Goal: Transaction & Acquisition: Purchase product/service

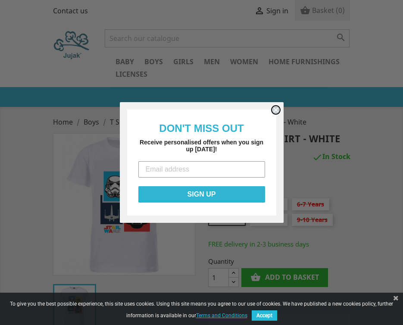
click at [277, 110] on circle "Close dialog" at bounding box center [275, 110] width 8 height 8
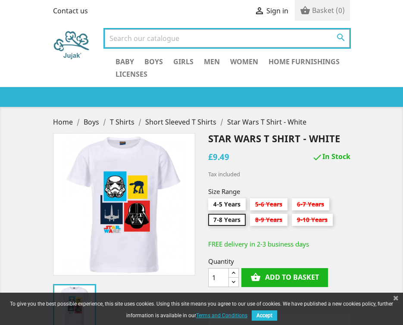
click at [193, 38] on input "Search" at bounding box center [227, 38] width 245 height 18
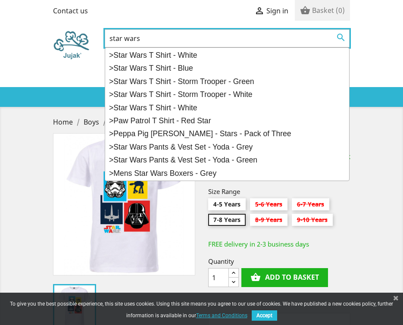
type input "star wars"
click at [333, 32] on button " Search" at bounding box center [341, 37] width 16 height 11
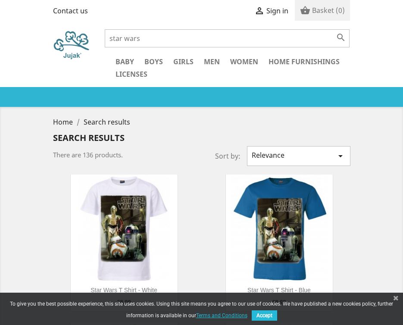
scroll to position [103, 0]
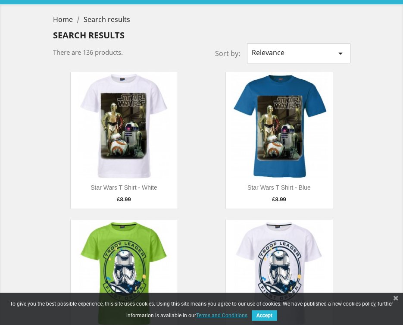
click at [328, 50] on button "Relevance " at bounding box center [298, 54] width 103 height 20
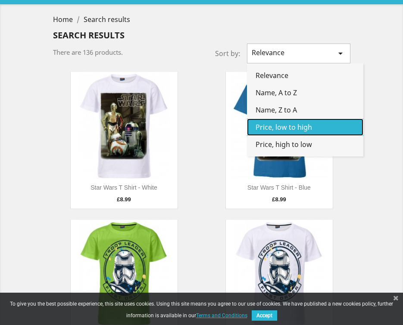
click at [304, 123] on link "Price, low to high" at bounding box center [305, 126] width 116 height 17
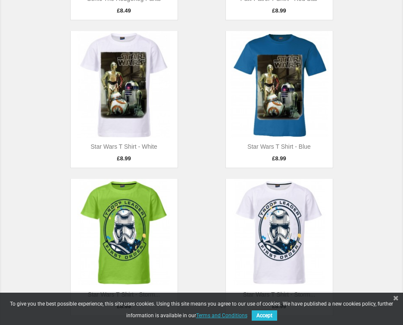
scroll to position [1472, 0]
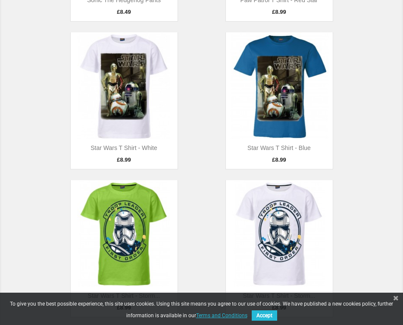
click at [134, 87] on img at bounding box center [124, 85] width 107 height 107
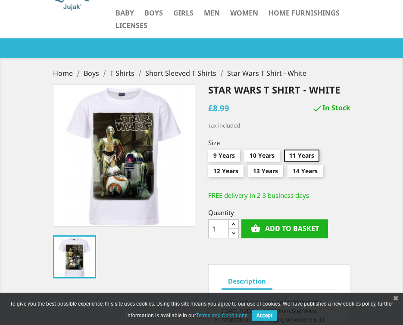
scroll to position [49, 0]
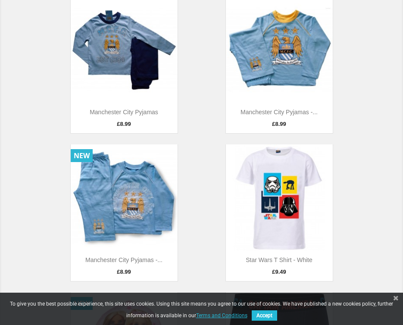
scroll to position [1852, 0]
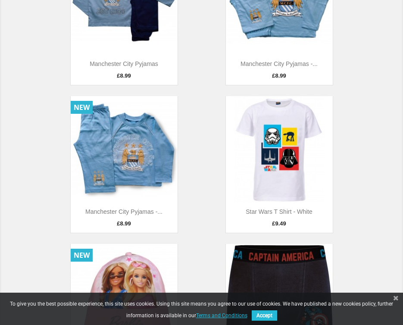
click at [308, 118] on img at bounding box center [279, 149] width 107 height 107
